Goal: Navigation & Orientation: Find specific page/section

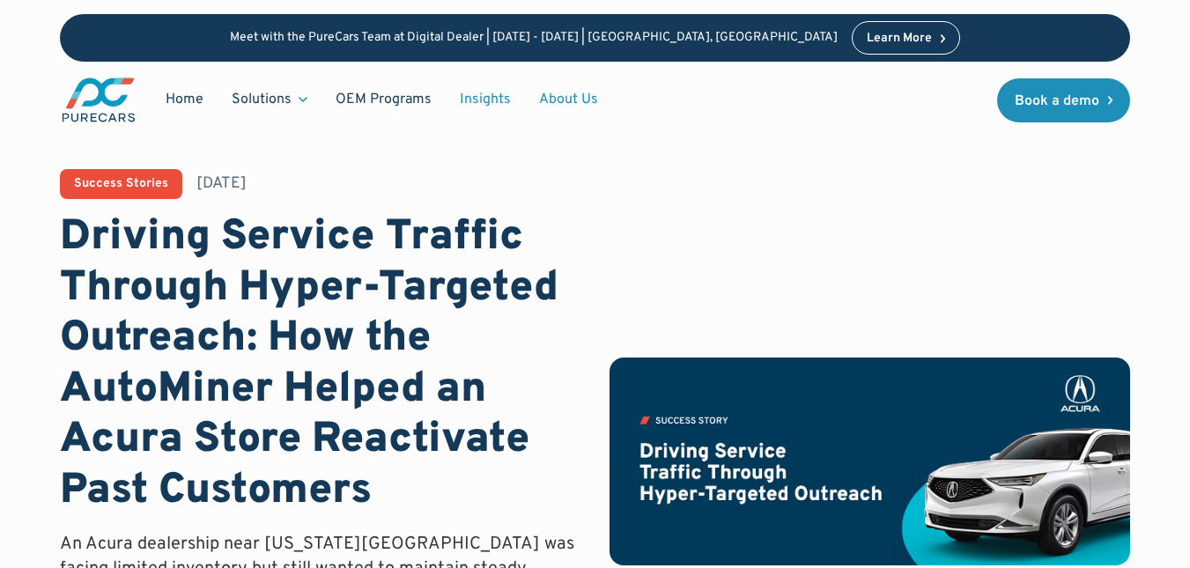
click at [565, 98] on link "About Us" at bounding box center [568, 99] width 87 height 33
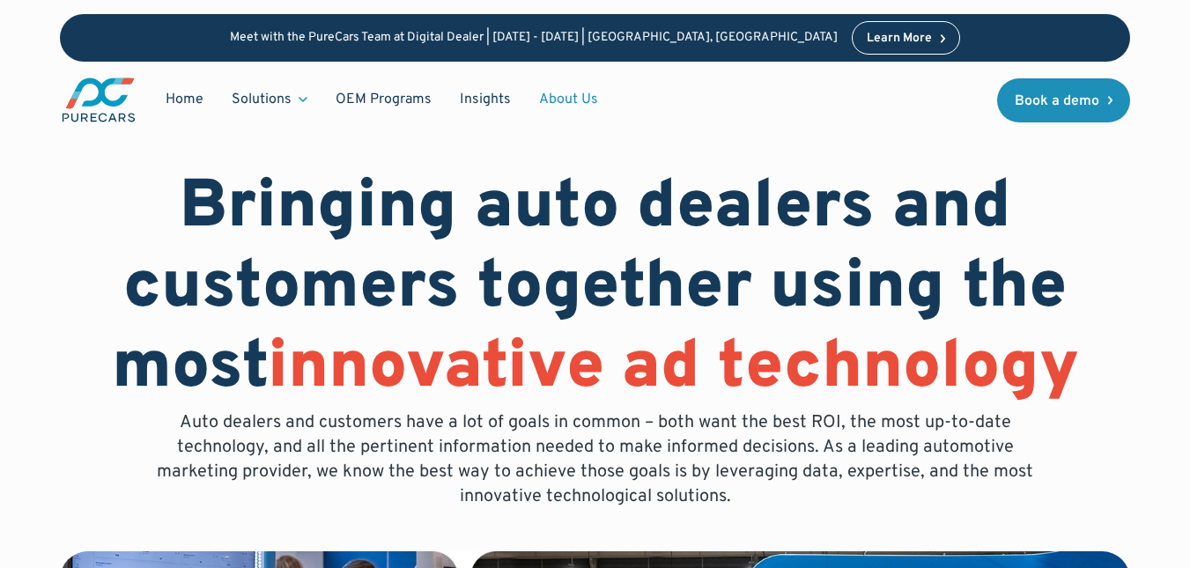
click at [566, 92] on link "About Us" at bounding box center [568, 99] width 87 height 33
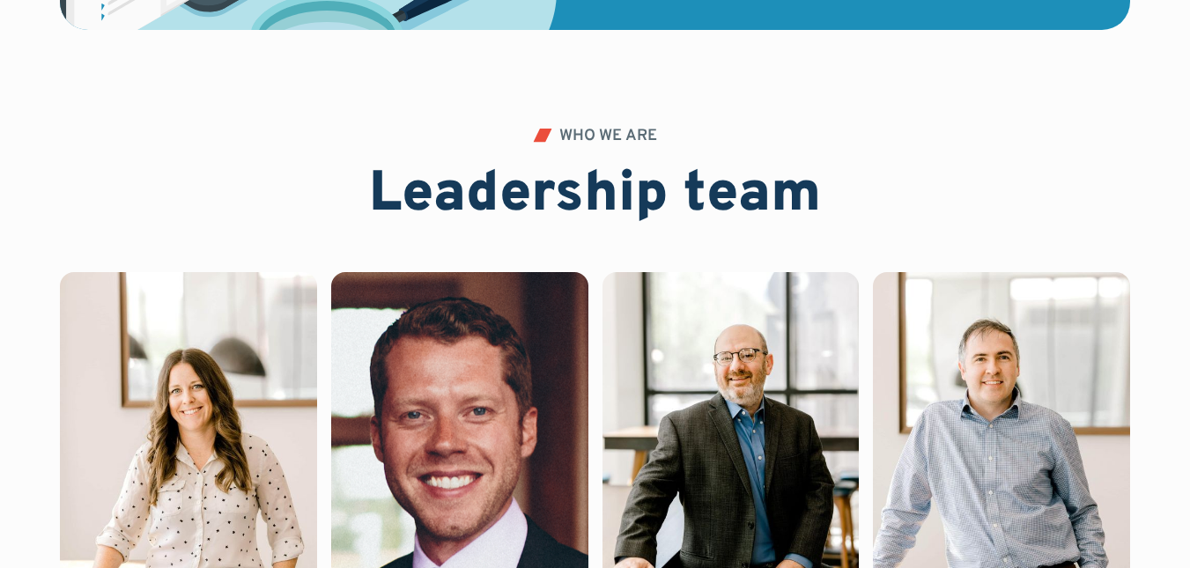
scroll to position [3611, 0]
